Goal: Information Seeking & Learning: Understand process/instructions

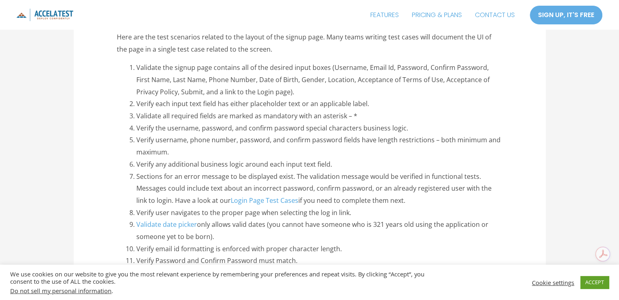
scroll to position [600, 0]
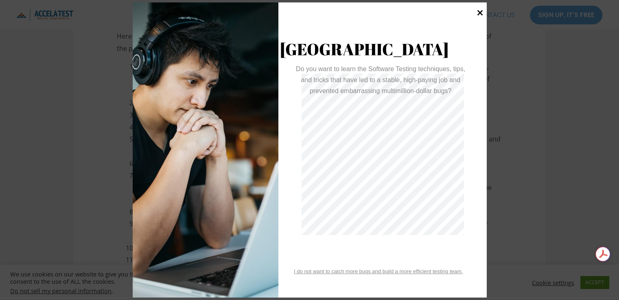
click at [475, 13] on icon at bounding box center [479, 12] width 11 height 11
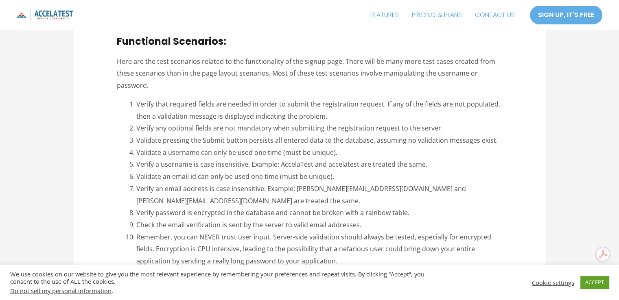
scroll to position [889, 0]
click at [260, 137] on li "Validate pressing the Submit button persists all entered data to the database, …" at bounding box center [319, 140] width 366 height 12
copy li "persists"
click at [408, 148] on li "Validate a username can only be used one time (must be unique)." at bounding box center [319, 152] width 366 height 12
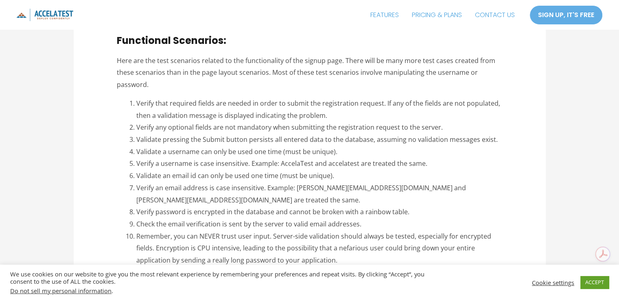
click at [418, 138] on li "Validate pressing the Submit button persists all entered data to the database, …" at bounding box center [319, 140] width 366 height 12
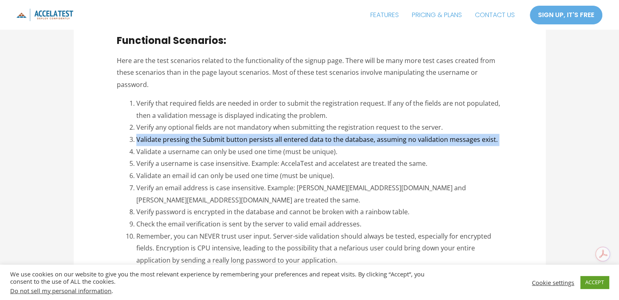
click at [418, 138] on li "Validate pressing the Submit button persists all entered data to the database, …" at bounding box center [319, 140] width 366 height 12
copy ol "Validate pressing the Submit button persists all entered data to the database, …"
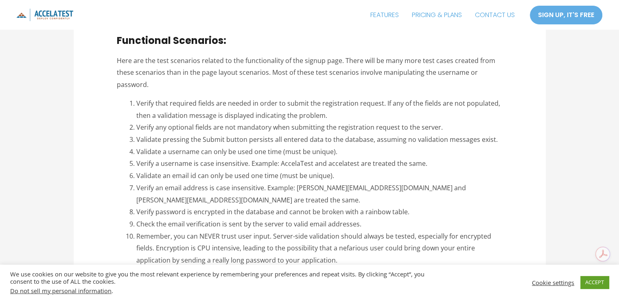
click at [207, 239] on li "Remember, you can NEVER trust user input. Server-side validation should always …" at bounding box center [319, 249] width 366 height 36
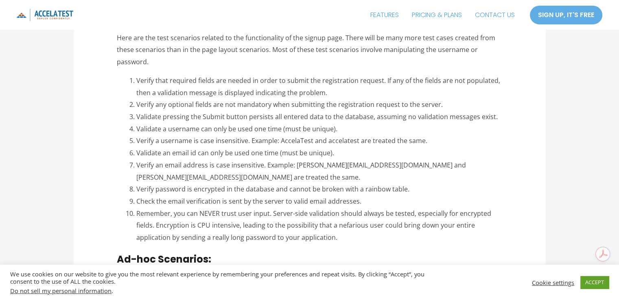
scroll to position [914, 0]
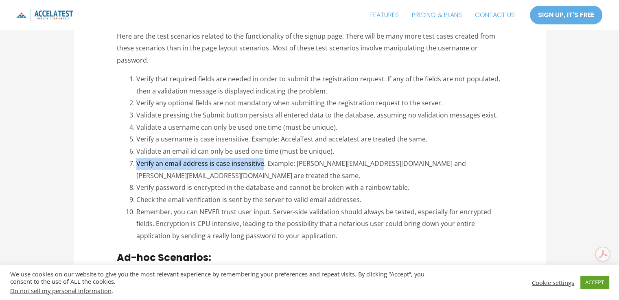
drag, startPoint x: 262, startPoint y: 163, endPoint x: 136, endPoint y: 160, distance: 125.7
click at [136, 160] on li "Verify an email address is case insensitive. Example: [PERSON_NAME][EMAIL_ADDRE…" at bounding box center [319, 170] width 366 height 24
copy li "Verify an email address is case insensitive"
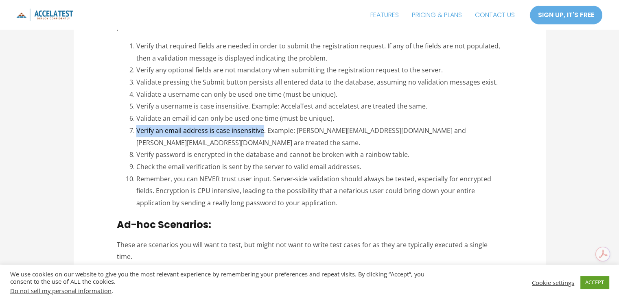
scroll to position [948, 0]
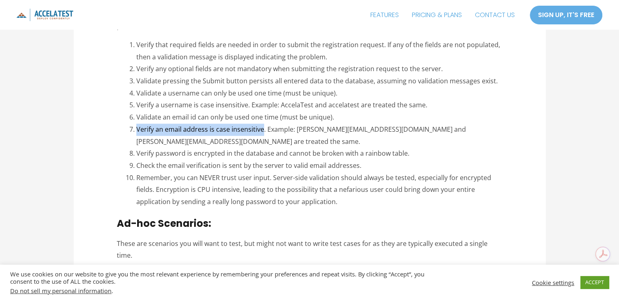
copy li "Verify an email address is case insensitive"
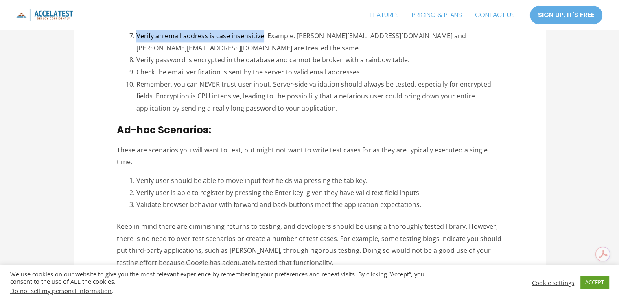
scroll to position [1043, 0]
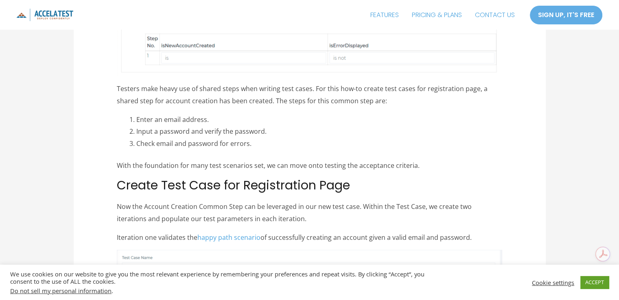
scroll to position [1563, 0]
click at [346, 160] on p "With the foundation for many test scenarios set, we can move onto testing the a…" at bounding box center [309, 166] width 385 height 12
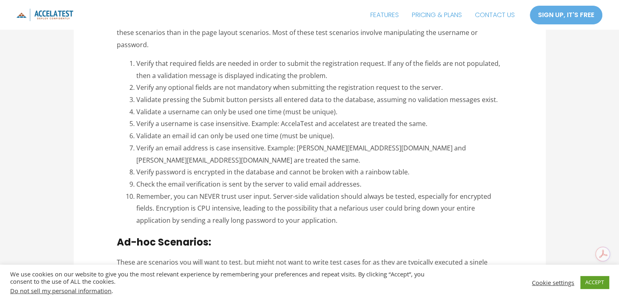
scroll to position [929, 0]
